Goal: Information Seeking & Learning: Learn about a topic

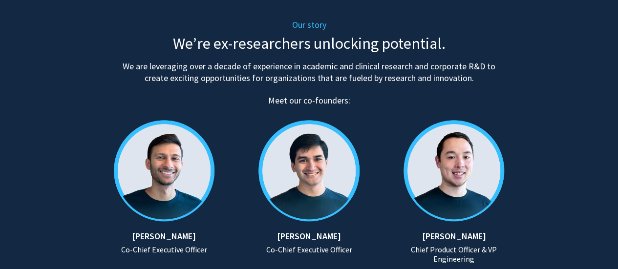
scroll to position [503, 0]
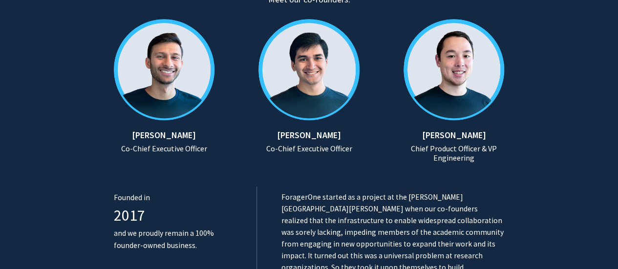
click at [314, 86] on img at bounding box center [308, 69] width 121 height 121
click at [433, 73] on img at bounding box center [444, 69] width 121 height 121
click at [427, 140] on div "[PERSON_NAME] Chief Product Officer & VP Engineering" at bounding box center [444, 146] width 121 height 33
click at [330, 93] on img at bounding box center [308, 69] width 121 height 121
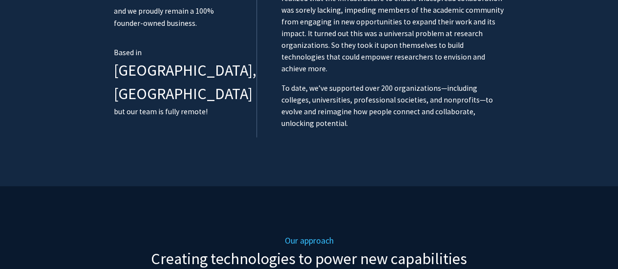
scroll to position [552, 0]
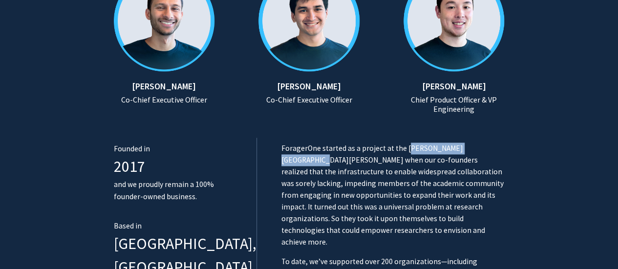
drag, startPoint x: 383, startPoint y: 148, endPoint x: 463, endPoint y: 148, distance: 80.6
click at [463, 148] on p "ForagerOne started as a project at the [PERSON_NAME][GEOGRAPHIC_DATA][PERSON_NA…" at bounding box center [392, 195] width 223 height 105
copy p "[PERSON_NAME][GEOGRAPHIC_DATA][PERSON_NAME]"
click at [323, 159] on p "ForagerOne started as a project at the [PERSON_NAME][GEOGRAPHIC_DATA][PERSON_NA…" at bounding box center [392, 195] width 223 height 105
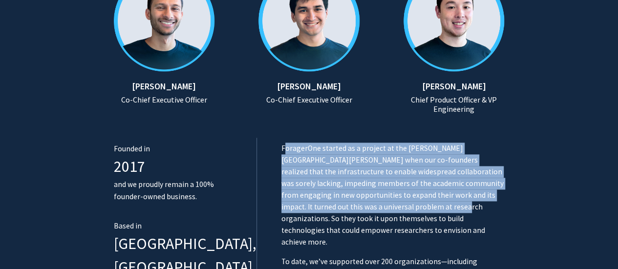
drag, startPoint x: 262, startPoint y: 146, endPoint x: 516, endPoint y: 197, distance: 258.5
click at [516, 197] on section "Our story We’re ex-researchers unlocking potential. We are leveraging over a de…" at bounding box center [309, 41] width 618 height 636
copy p "ForagerOne started as a project at the [PERSON_NAME][GEOGRAPHIC_DATA][PERSON_NA…"
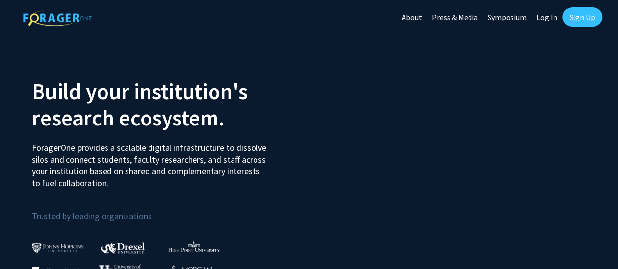
click at [423, 18] on link "About" at bounding box center [411, 17] width 30 height 34
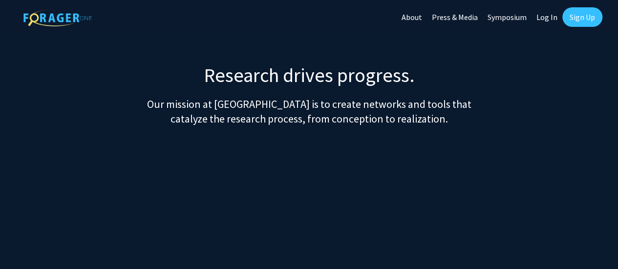
scroll to position [503, 0]
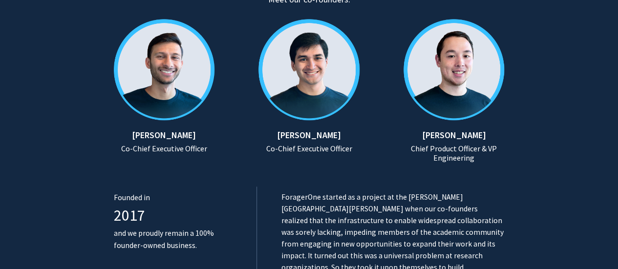
click at [169, 83] on img at bounding box center [174, 69] width 121 height 121
click at [178, 155] on div "Ansh Bhammar Co-Chief Executive Officer" at bounding box center [173, 88] width 135 height 158
click at [177, 130] on h5 "[PERSON_NAME]" at bounding box center [164, 135] width 101 height 11
click at [175, 95] on img at bounding box center [174, 69] width 121 height 121
click at [175, 96] on img at bounding box center [174, 69] width 121 height 121
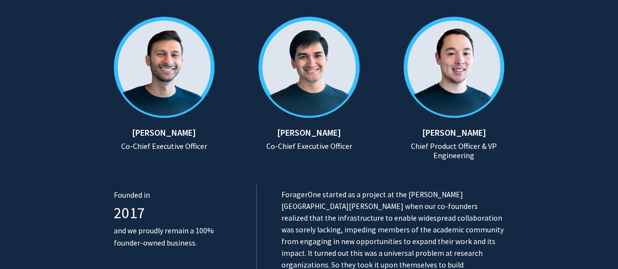
scroll to position [455, 0]
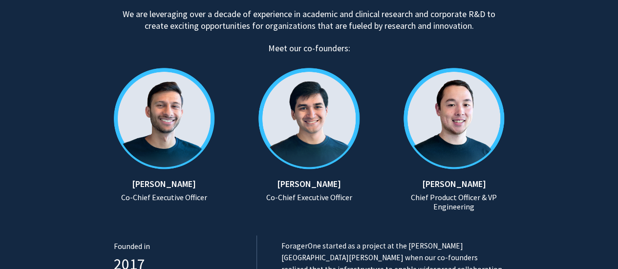
click at [231, 176] on img at bounding box center [174, 118] width 121 height 121
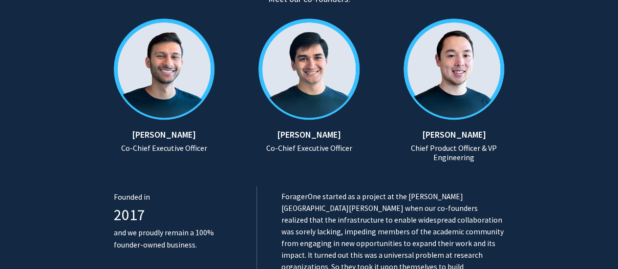
scroll to position [552, 0]
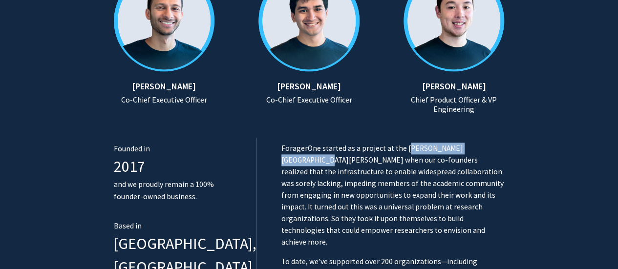
drag, startPoint x: 382, startPoint y: 149, endPoint x: 464, endPoint y: 147, distance: 81.5
click at [464, 147] on p "ForagerOne started as a project at the [PERSON_NAME][GEOGRAPHIC_DATA][PERSON_NA…" at bounding box center [392, 195] width 223 height 105
copy p "[PERSON_NAME][GEOGRAPHIC_DATA][PERSON_NAME]"
